Goal: Contribute content: Add original content to the website for others to see

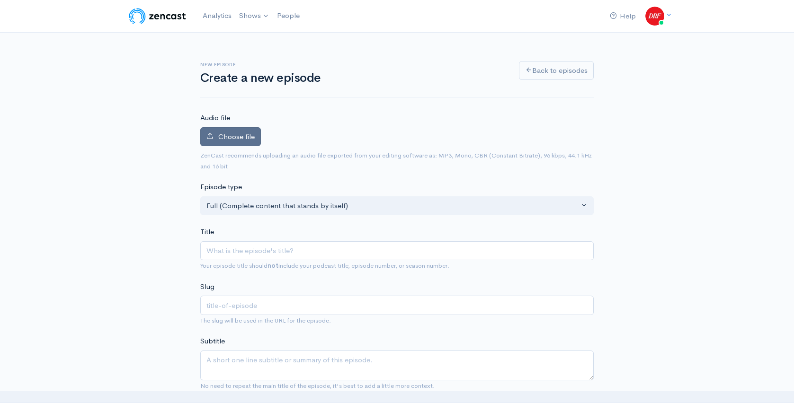
click at [242, 142] on label "Choose file" at bounding box center [230, 136] width 61 height 19
click at [0, 0] on input "Choose file" at bounding box center [0, 0] width 0 height 0
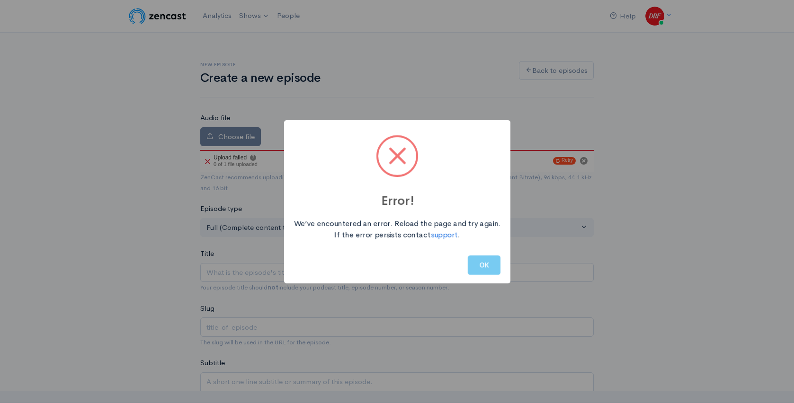
click at [470, 263] on button "OK" at bounding box center [483, 265] width 33 height 19
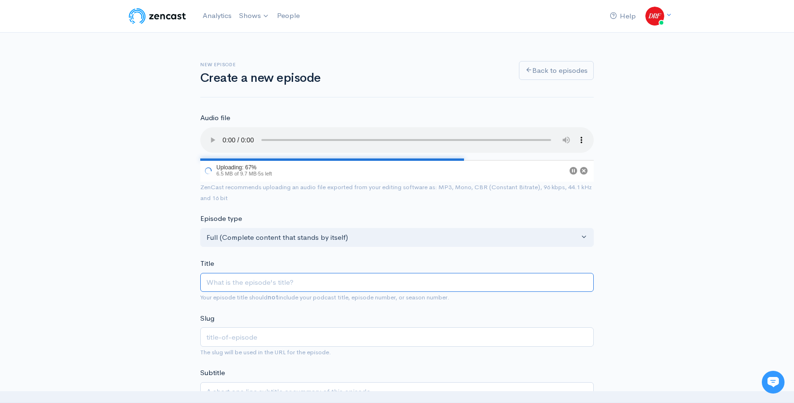
click at [286, 280] on input "Title" at bounding box center [396, 282] width 393 height 19
paste input "DRF Sunday Race of the Day | G3 Delaware Handicap | September 28, 2025"
type input "DRF Sunday Race of the Day | G3 Delaware Handicap | September 28, 2025"
type input "drf-sunday-race-of-the-day-g3-delaware-handicap-september-28-2025"
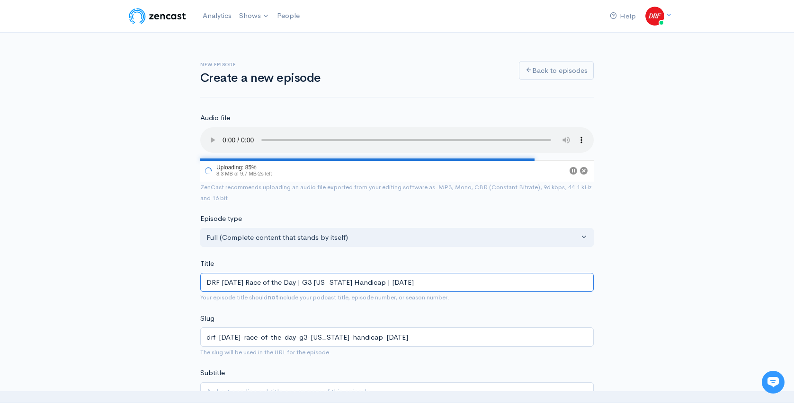
click at [298, 282] on input "DRF Sunday Race of the Day | G3 Delaware Handicap | September 28, 2025" at bounding box center [396, 282] width 393 height 19
type input "DRF Sunday Race of the Day L| G3 Delaware Handicap | September 28, 2025"
type input "drf-sunday-race-of-the-day-l-g3-delaware-handicap-september-28-2025"
type input "DRF Sunday Race of the Day Li| G3 Delaware Handicap | September 28, 2025"
type input "drf-sunday-race-of-the-day-li-g3-delaware-handicap-september-28-2025"
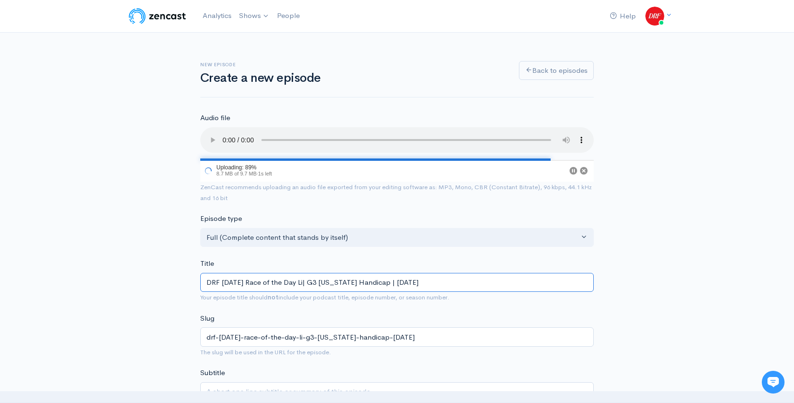
type input "DRF Sunday Race of the Day Lis| G3 Delaware Handicap | September 28, 2025"
type input "drf-sunday-race-of-the-day-lis-g3-delaware-handicap-september-28-2025"
type input "DRF Sunday Race of the Day List| G3 Delaware Handicap | September 28, 2025"
type input "drf-sunday-race-of-the-day-list-g3-delaware-handicap-september-28-2025"
type input "DRF Sunday Race of the Day Liste| G3 Delaware Handicap | September 28, 2025"
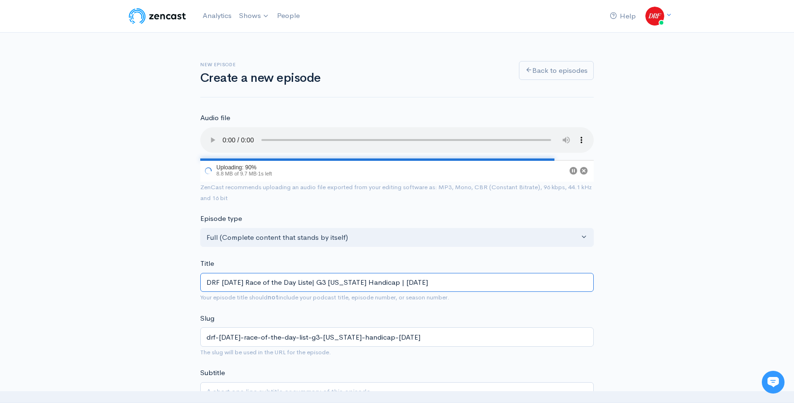
type input "drf-sunday-race-of-the-day-liste-g3-delaware-handicap-september-28-2025"
type input "DRF Sunday Race of the Day Listen| G3 Delaware Handicap | September 28, 2025"
type input "drf-sunday-race-of-the-day-listen-g3-delaware-handicap-september-28-2025"
type input "DRF Sunday Race of the Day Listeni| G3 Delaware Handicap | September 28, 2025"
type input "drf-sunday-race-of-the-day-listeni-g3-delaware-handicap-september-28-2025"
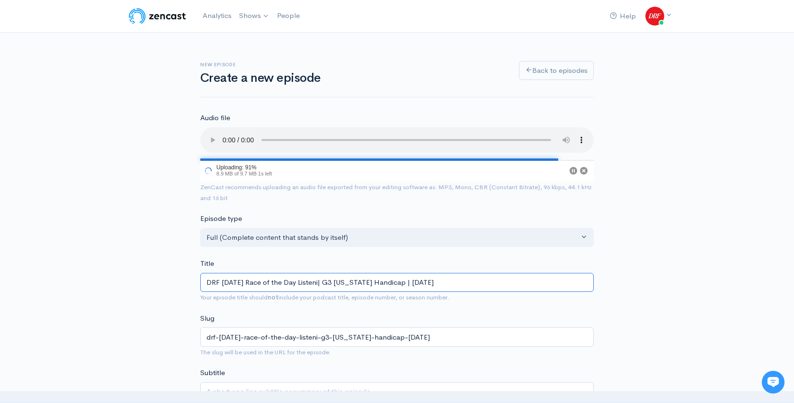
type input "DRF Sunday Race of the Day Listenin| G3 Delaware Handicap | September 28, 2025"
type input "drf-sunday-race-of-the-day-listenin-g3-delaware-handicap-september-28-2025"
type input "DRF Sunday Race of the Day Listening| G3 Delaware Handicap | September 28, 2025"
type input "drf-sunday-race-of-the-day-listening-g3-delaware-handicap-september-28-2025"
type input "DRF Sunday Race of the Day Listening E| G3 Delaware Handicap | September 28, 20…"
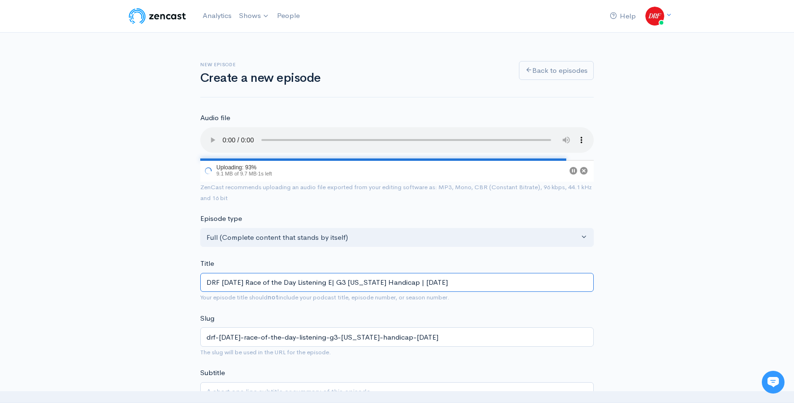
type input "drf-sunday-race-of-the-day-listening-e-g3-delaware-handicap-september-28-2025"
type input "DRF Sunday Race of the Day Listening Ed| G3 Delaware Handicap | September 28, 2…"
type input "drf-sunday-race-of-the-day-listening-ed-g3-delaware-handicap-september-28-2025"
type input "DRF Sunday Race of the Day Listening Edi| G3 Delaware Handicap | September 28, …"
type input "drf-sunday-race-of-the-day-listening-edi-g3-delaware-handicap-september-28-2025"
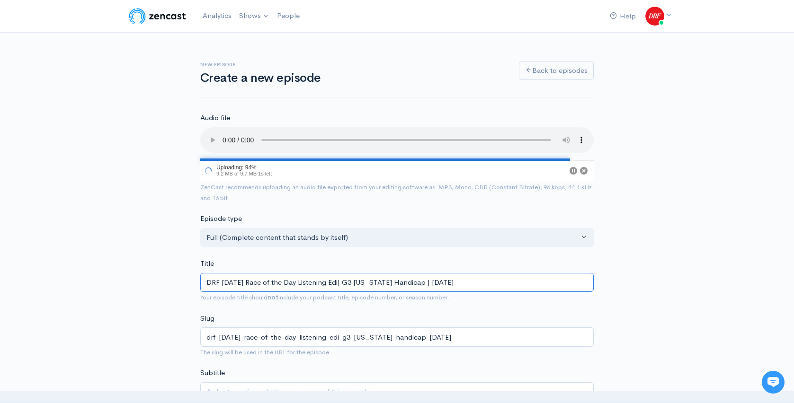
type input "DRF Sunday Race of the Day Listening Edit| G3 Delaware Handicap | September 28,…"
type input "drf-sunday-race-of-the-day-listening-edit-g3-delaware-handicap-september-28-2025"
type input "DRF Sunday Race of the Day Listening Editi| G3 Delaware Handicap | September 28…"
type input "drf-sunday-race-of-the-day-listening-editi-g3-delaware-handicap-september-28-20…"
type input "DRF Sunday Race of the Day Listening Editiop| G3 Delaware Handicap | September …"
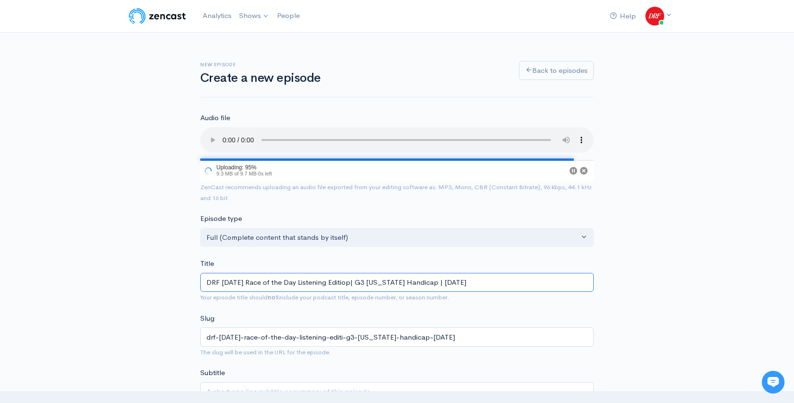
type input "drf-sunday-race-of-the-day-listening-editiop-g3-delaware-handicap-september-28-…"
type input "DRF Sunday Race of the Day Listening Editio| G3 Delaware Handicap | September 2…"
type input "drf-sunday-race-of-the-day-listening-editio-g3-delaware-handicap-september-28-2…"
type input "DRF Sunday Race of the Day Listening Edition| G3 Delaware Handicap | September …"
type input "drf-[DATE]-race-of-the-day-listening-edition-g3-[US_STATE]-handicap-[DATE]"
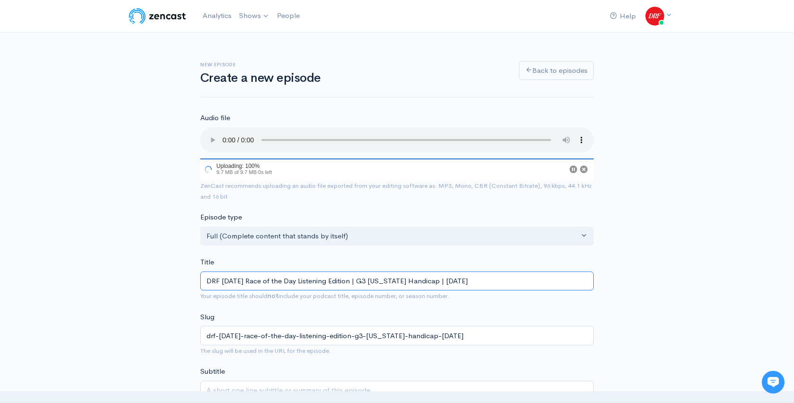
type input "DRF [DATE] Race of the Day Listening Edition | G3 [US_STATE] Handicap | [DATE]"
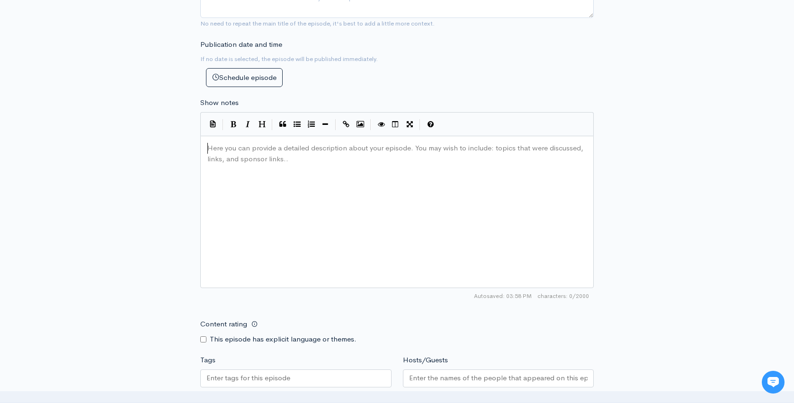
scroll to position [3, 0]
click at [359, 180] on div "Here you can provide a detailed description about your episode. You may wish to…" at bounding box center [408, 224] width 406 height 166
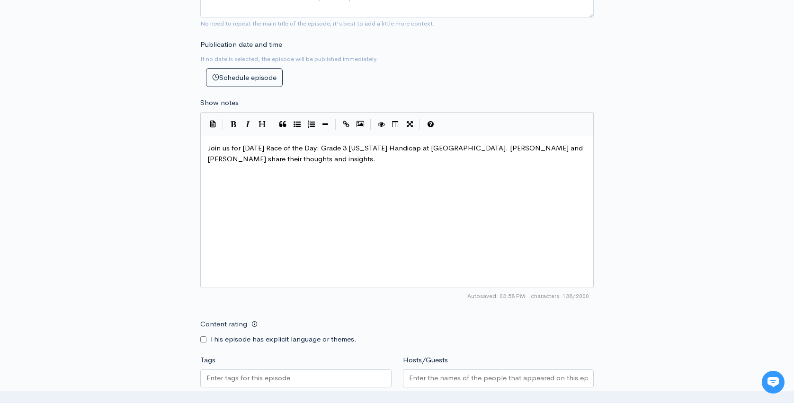
click at [612, 185] on div "New episode Create a new episode Back to episodes Audio file Choose file DRF Su…" at bounding box center [396, 111] width 539 height 988
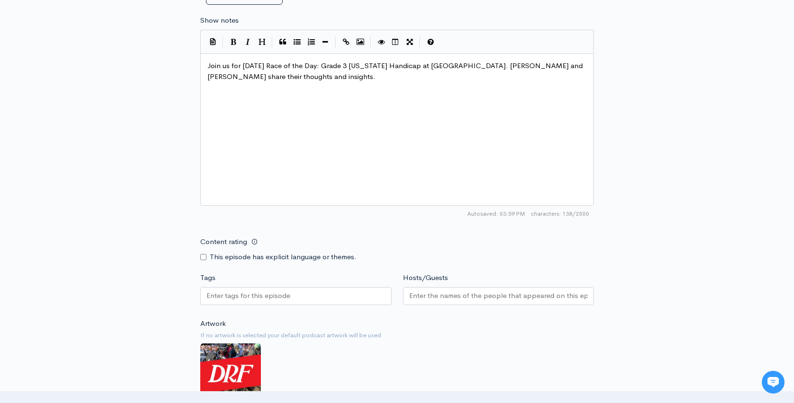
click at [288, 291] on input "Tags" at bounding box center [248, 296] width 84 height 11
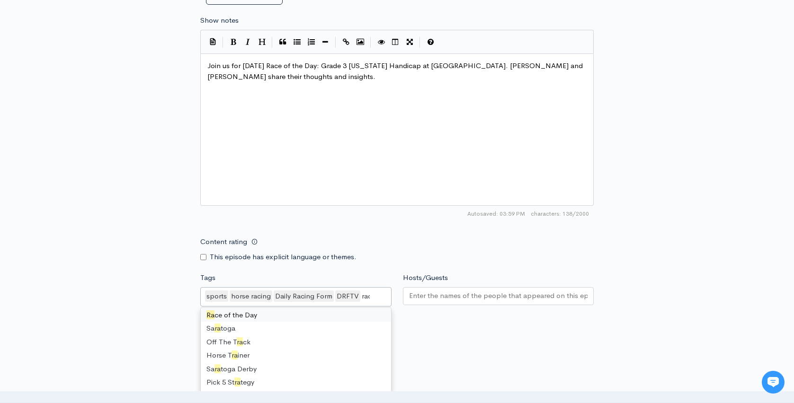
scroll to position [0, 0]
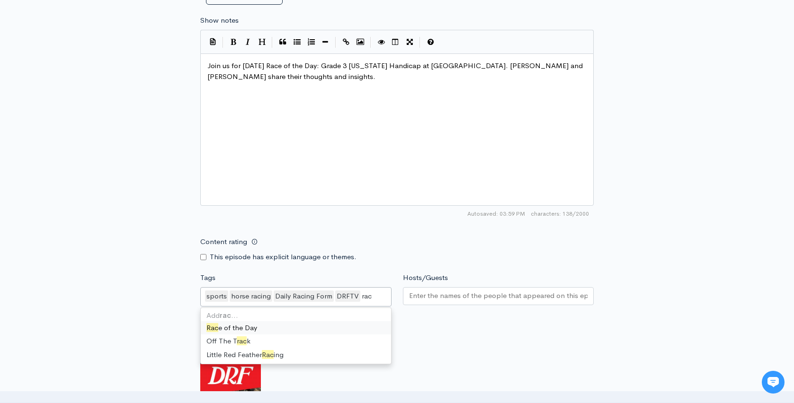
type input "race"
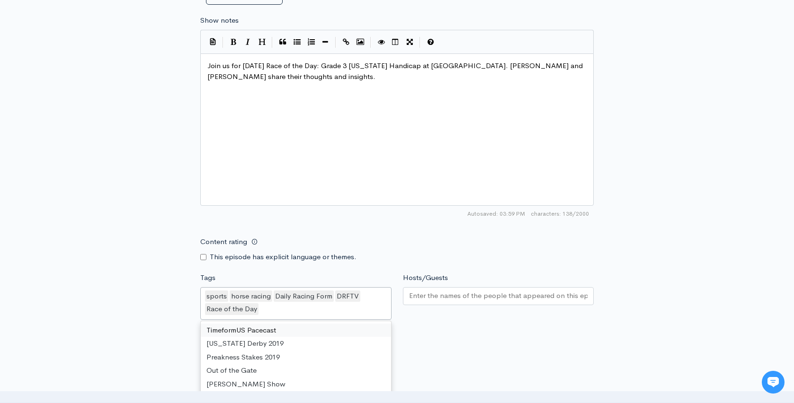
click at [463, 300] on input "Hosts/Guests" at bounding box center [498, 296] width 179 height 11
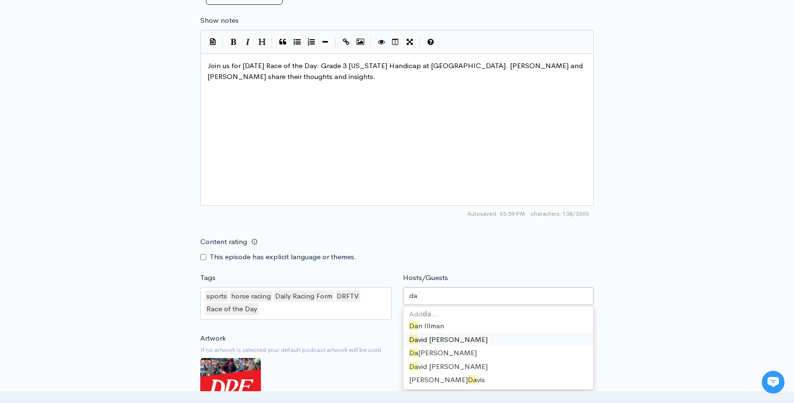
type input "d"
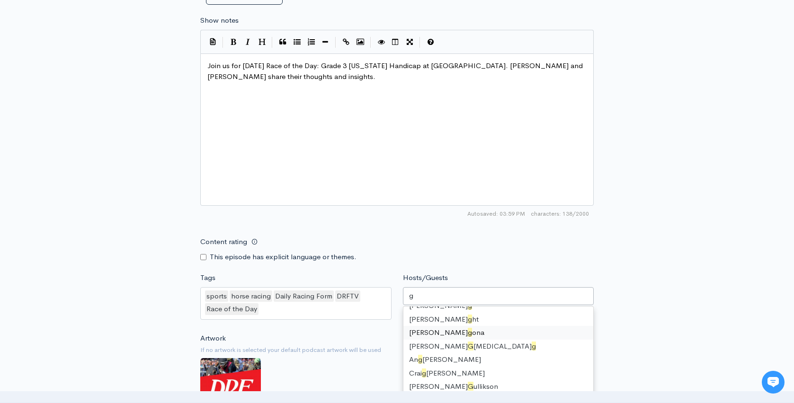
type input "gi"
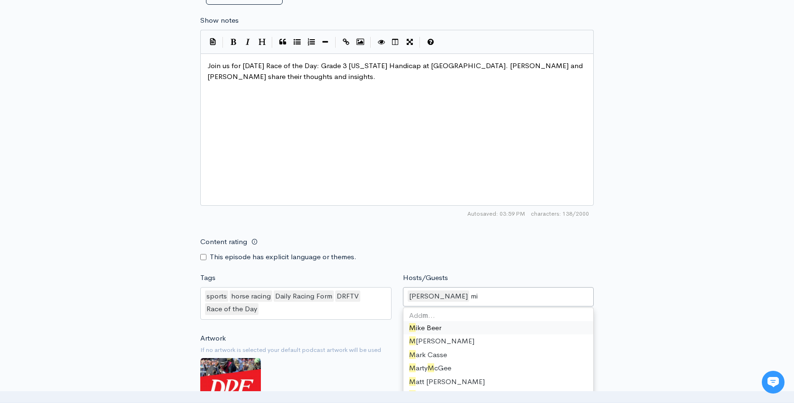
type input "mik"
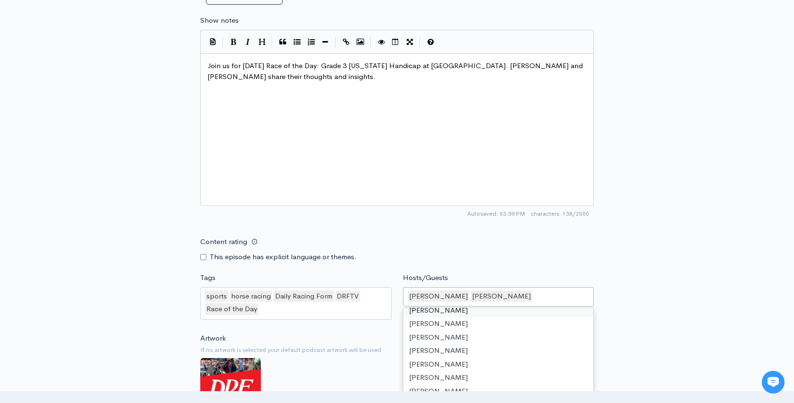
click at [674, 264] on div "New episode Create a new episode Back to episodes Audio file Choose file DRF Su…" at bounding box center [397, 36] width 794 height 1003
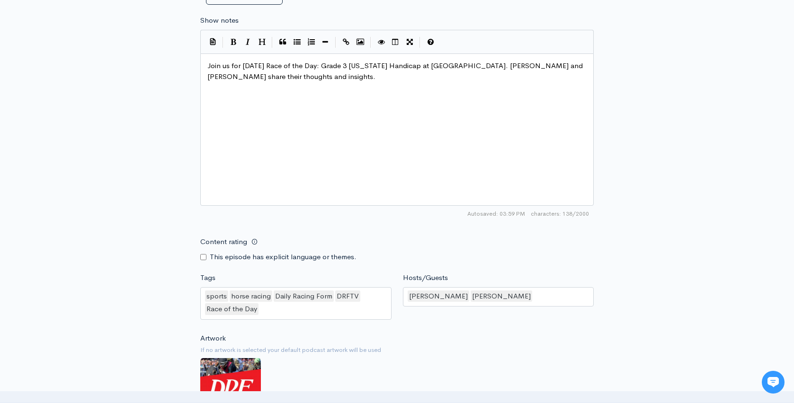
scroll to position [755, 0]
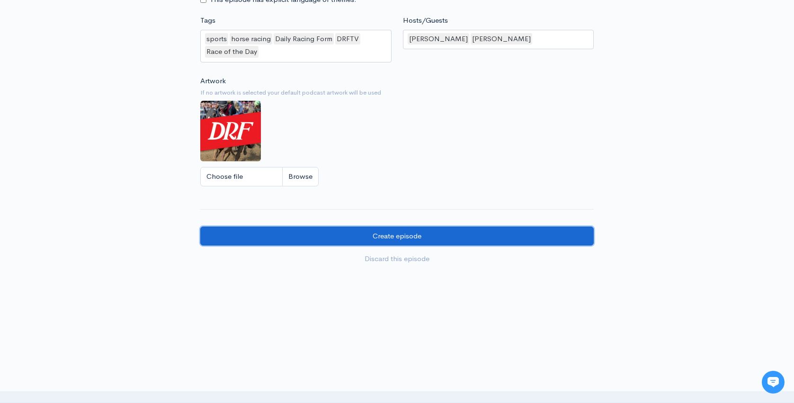
click at [431, 237] on input "Create episode" at bounding box center [396, 236] width 393 height 19
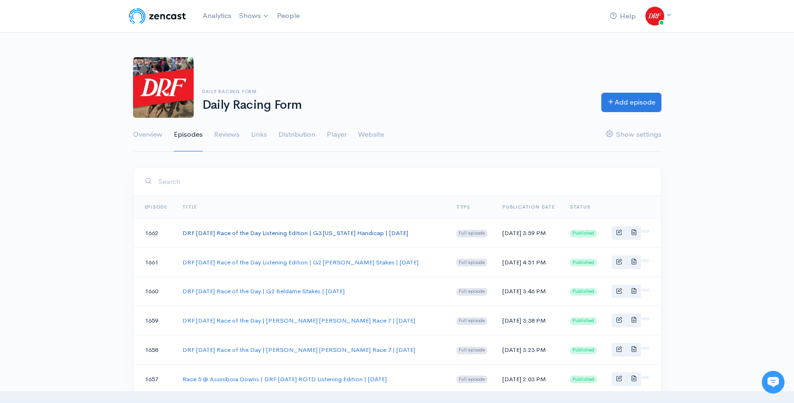
click at [313, 233] on link "DRF [DATE] Race of the Day Listening Edition | G3 [US_STATE] Handicap | [DATE]" at bounding box center [295, 233] width 226 height 8
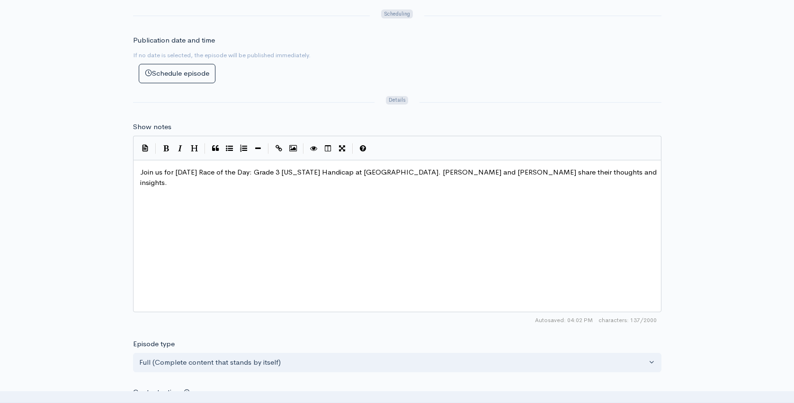
scroll to position [3, 0]
type textarea "Del Mar"
drag, startPoint x: 361, startPoint y: 176, endPoint x: 384, endPoint y: 177, distance: 23.7
click at [697, 225] on div "Title DRF Sunday Race of the Day Listening Edition | G3 Delaware Handicap | Sep…" at bounding box center [397, 161] width 794 height 873
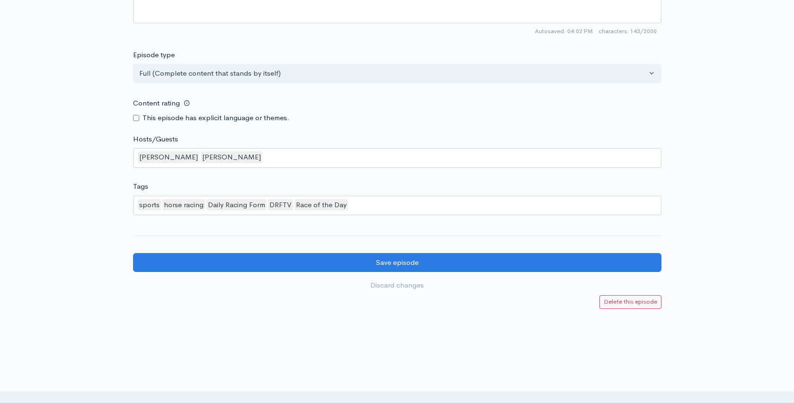
scroll to position [760, 0]
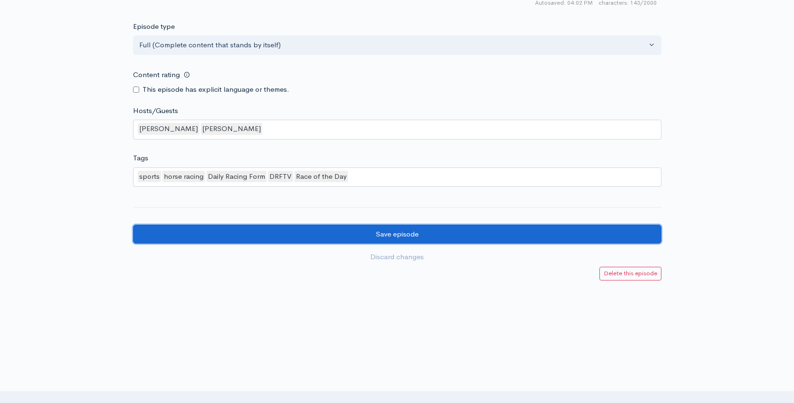
click at [450, 225] on input "Save episode" at bounding box center [397, 234] width 528 height 19
